Goal: Transaction & Acquisition: Register for event/course

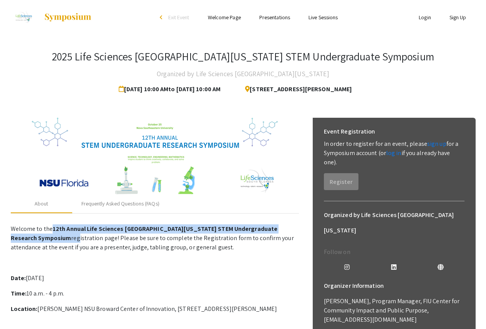
drag, startPoint x: 53, startPoint y: 229, endPoint x: 48, endPoint y: 235, distance: 8.2
click at [48, 235] on p "Welcome to the 12th Annual Life Sciences South Florida STEM Undergraduate Resea…" at bounding box center [155, 238] width 288 height 28
click at [58, 226] on strong "12th Annual Life Sciences [GEOGRAPHIC_DATA][US_STATE] STEM Undergraduate Resear…" at bounding box center [144, 232] width 267 height 17
drag, startPoint x: 51, startPoint y: 229, endPoint x: 43, endPoint y: 237, distance: 11.1
click at [43, 237] on p "Welcome to the 12th Annual Life Sciences South Florida STEM Undergraduate Resea…" at bounding box center [155, 238] width 288 height 28
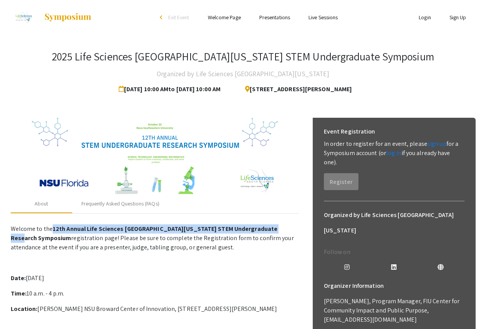
copy p "12th Annual Life Sciences [GEOGRAPHIC_DATA][US_STATE] STEM Undergraduate Resear…"
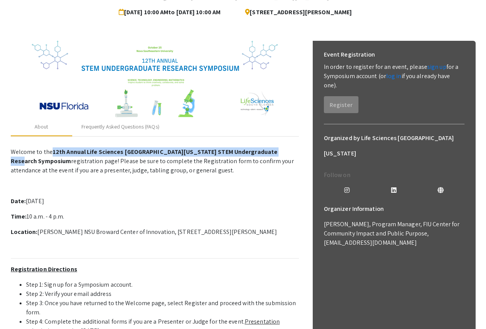
scroll to position [115, 0]
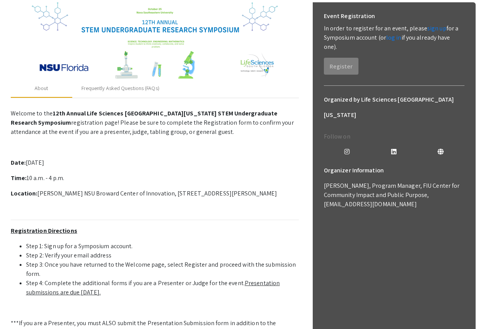
click at [124, 156] on p "Welcome to the 12th Annual Life Sciences South Florida STEM Undergraduate Resea…" at bounding box center [155, 278] width 288 height 345
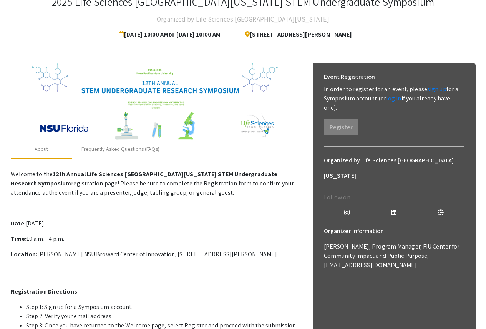
scroll to position [0, 0]
